Goal: Entertainment & Leisure: Consume media (video, audio)

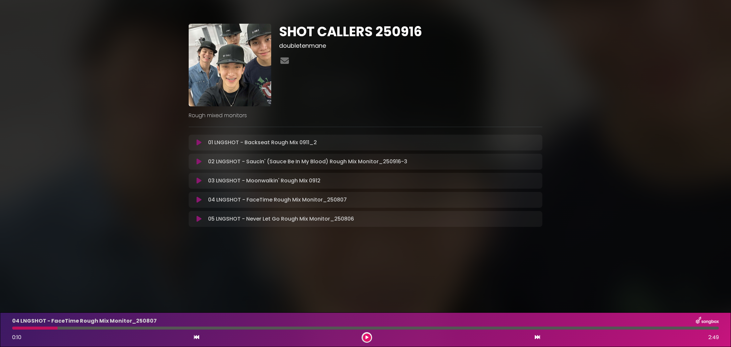
click at [200, 160] on icon at bounding box center [199, 161] width 5 height 7
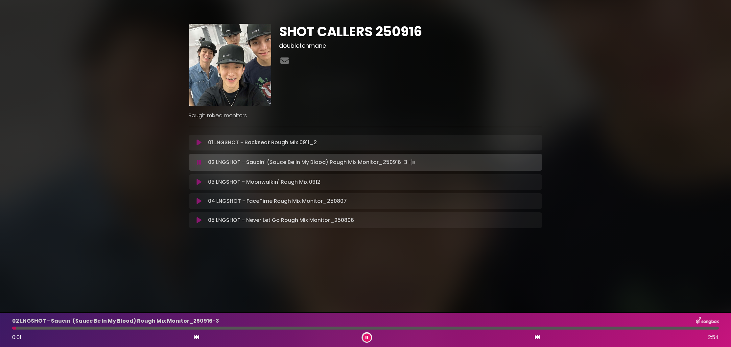
click at [364, 338] on button at bounding box center [367, 337] width 8 height 8
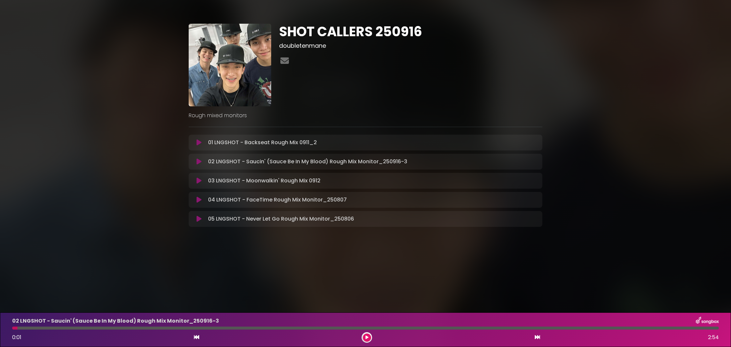
click at [12, 328] on div at bounding box center [365, 327] width 715 height 3
click at [12, 328] on div at bounding box center [14, 327] width 5 height 3
drag, startPoint x: 12, startPoint y: 328, endPoint x: 19, endPoint y: 329, distance: 6.6
click at [11, 329] on div "02 LNGSHOT - Saucin' (Sauce Be In My Blood) Rough Mix Monitor_250916-3 0:01 2:54" at bounding box center [365, 329] width 715 height 26
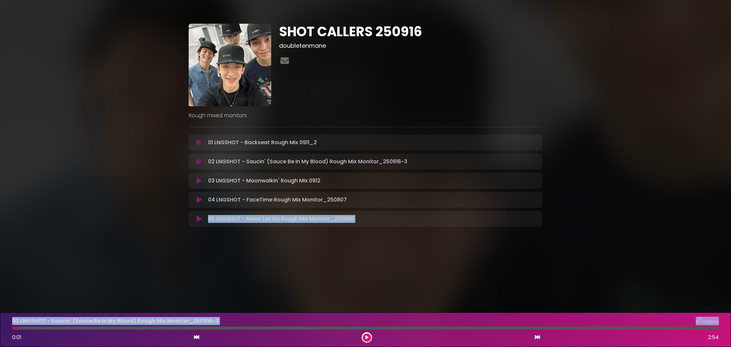
drag, startPoint x: 18, startPoint y: 329, endPoint x: 29, endPoint y: 319, distance: 14.9
click at [0, 330] on div "02 LNGSHOT - Saucin' (Sauce Be In My Blood) Rough Mix Monitor_250916-3 0:01 2:54" at bounding box center [365, 329] width 731 height 35
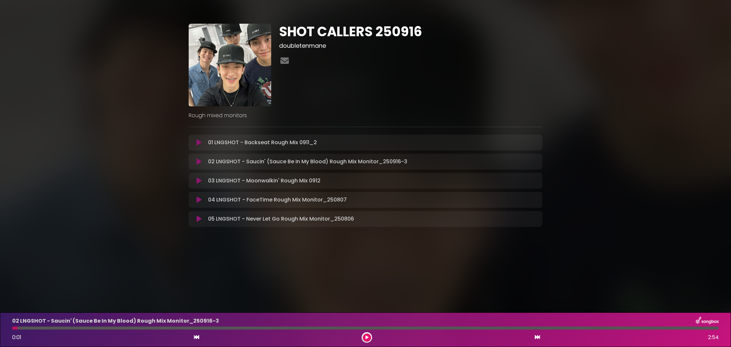
click at [195, 141] on button at bounding box center [199, 142] width 13 height 7
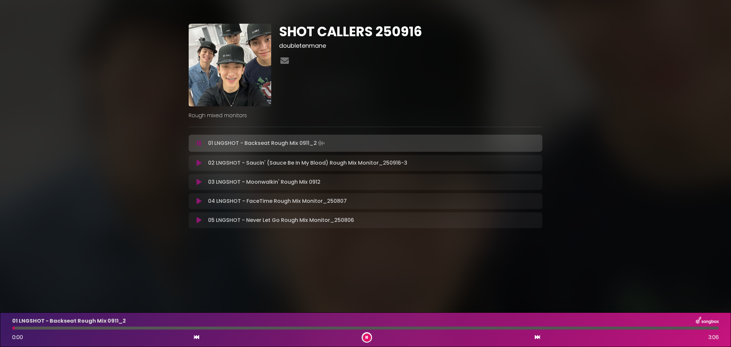
click at [645, 330] on div "01 LNGSHOT - Backseat Rough Mix 0911_2 0:00 3:06" at bounding box center [365, 329] width 715 height 26
click at [645, 329] on div "01 LNGSHOT - Backseat Rough Mix 0911_2 0:00 3:06" at bounding box center [365, 329] width 715 height 26
click at [660, 326] on div at bounding box center [365, 327] width 707 height 3
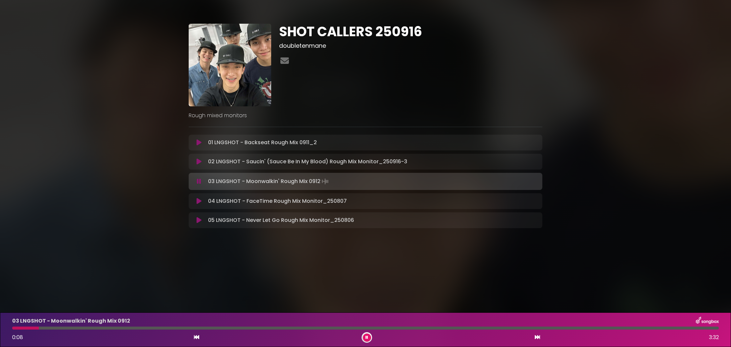
click at [369, 338] on button at bounding box center [367, 337] width 8 height 8
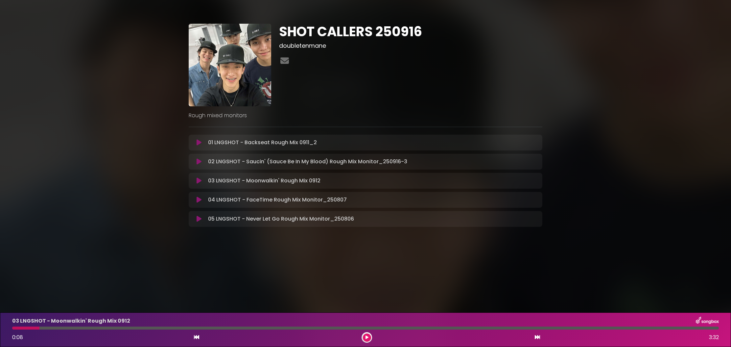
click at [198, 161] on icon at bounding box center [199, 161] width 5 height 7
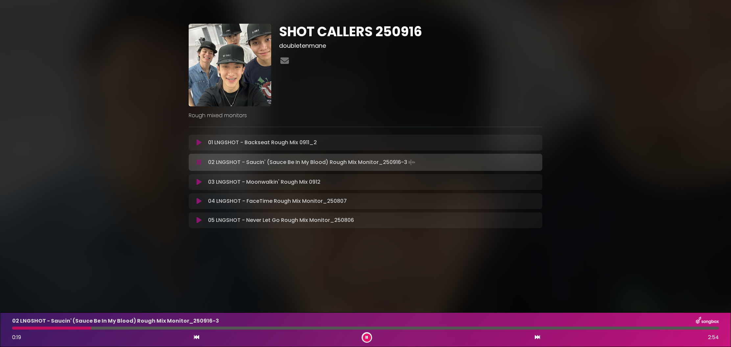
click at [369, 336] on button at bounding box center [367, 337] width 8 height 8
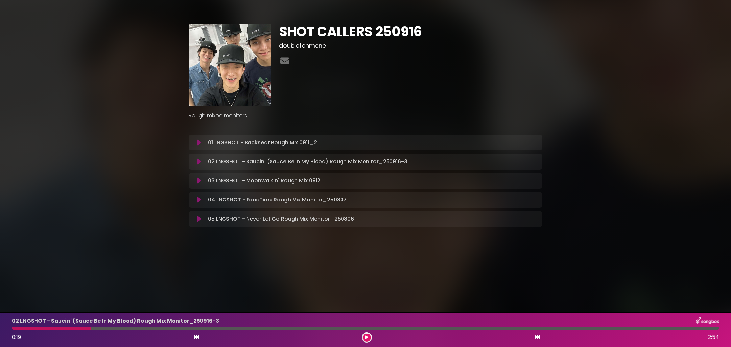
drag, startPoint x: 197, startPoint y: 336, endPoint x: 364, endPoint y: 338, distance: 167.3
click at [197, 336] on icon at bounding box center [196, 336] width 5 height 5
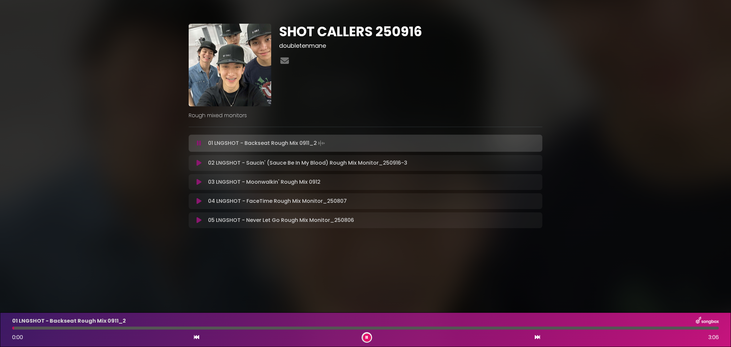
click at [539, 338] on icon at bounding box center [537, 336] width 5 height 5
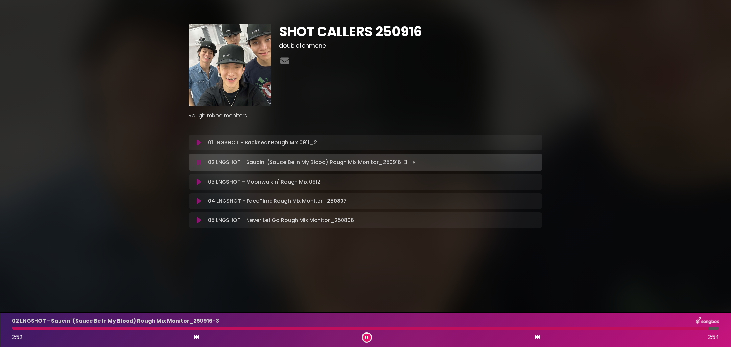
click at [370, 338] on button at bounding box center [367, 337] width 8 height 8
